Goal: Navigation & Orientation: Find specific page/section

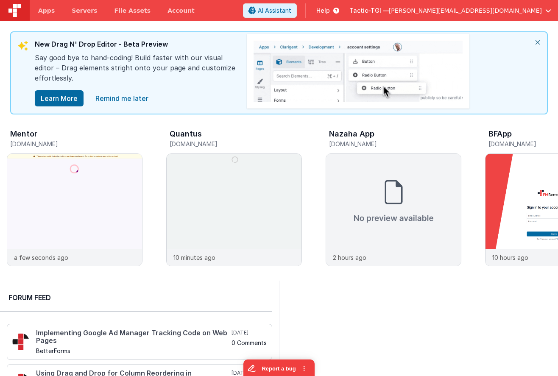
click at [389, 9] on span "Tactic-TGI —" at bounding box center [368, 10] width 39 height 8
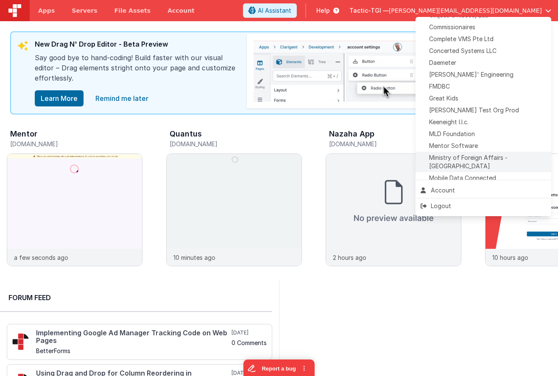
scroll to position [216, 0]
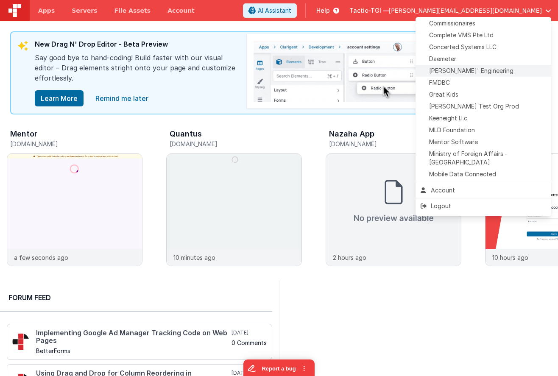
click at [449, 72] on span "[PERSON_NAME]' Engineering" at bounding box center [471, 71] width 84 height 8
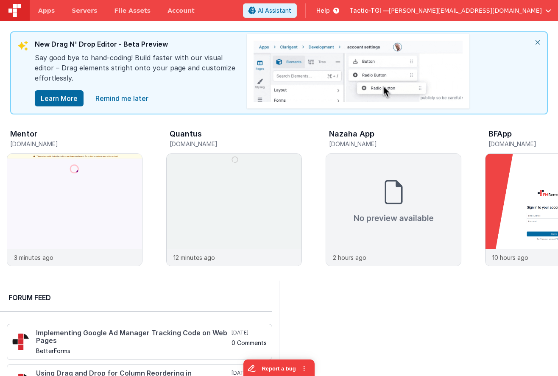
click at [449, 72] on img at bounding box center [358, 71] width 222 height 75
